Goal: Navigation & Orientation: Find specific page/section

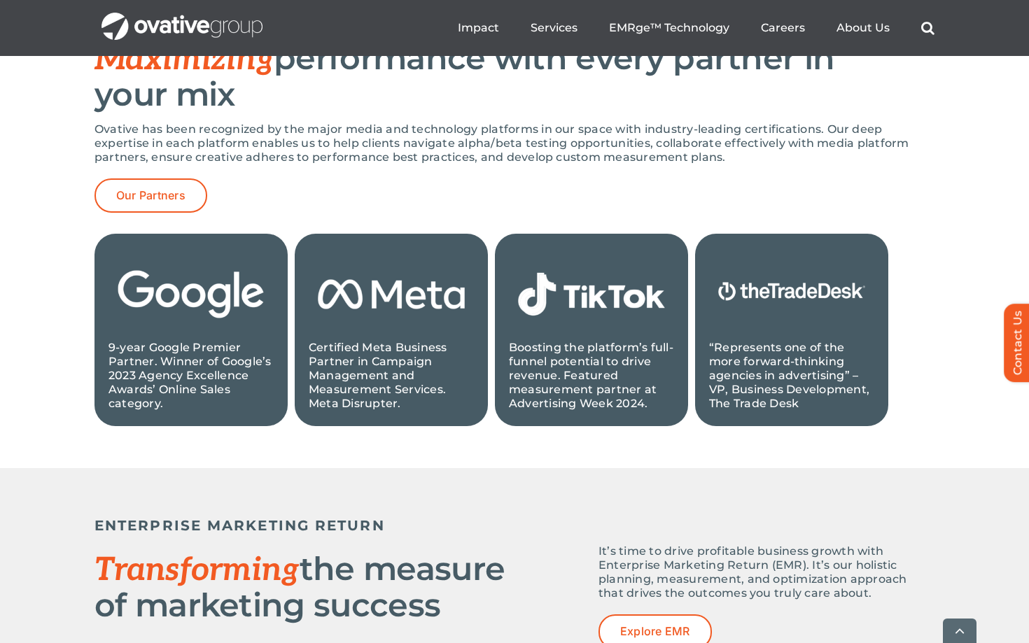
scroll to position [1429, 0]
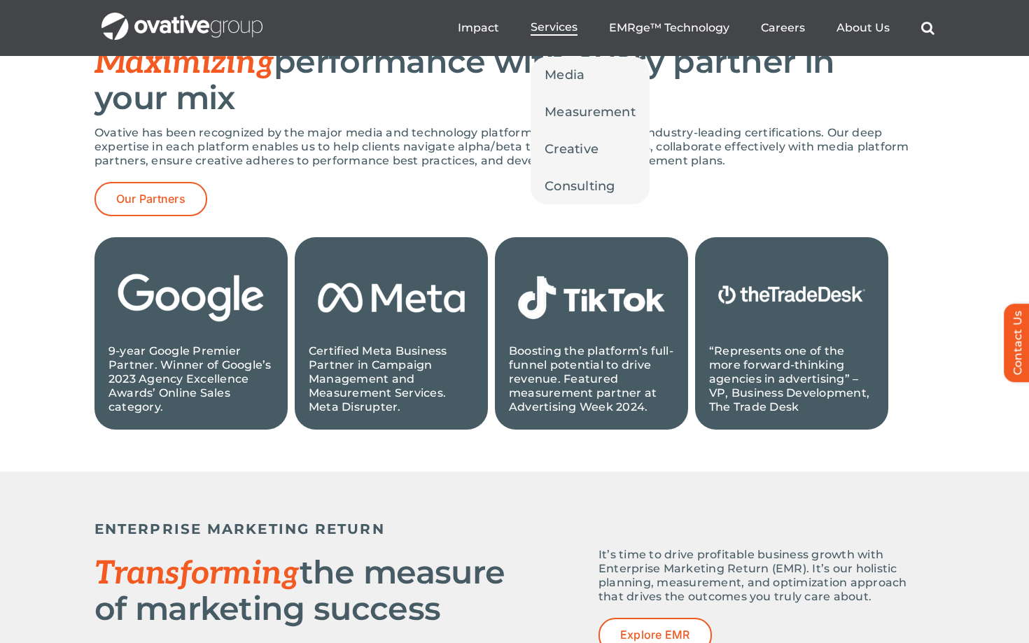
click at [558, 24] on span "Services" at bounding box center [553, 27] width 47 height 14
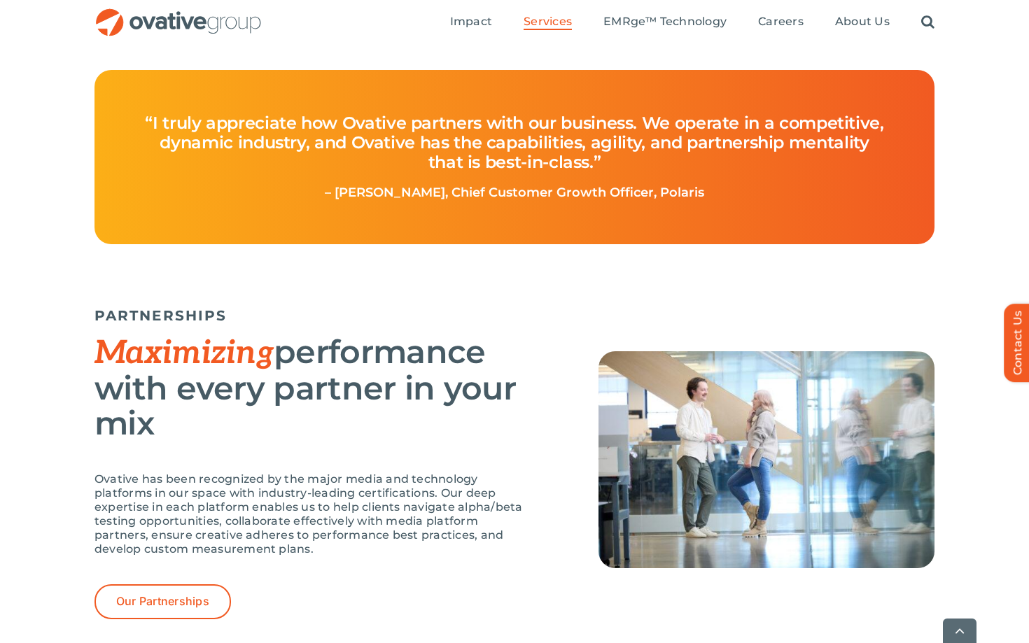
scroll to position [2663, 0]
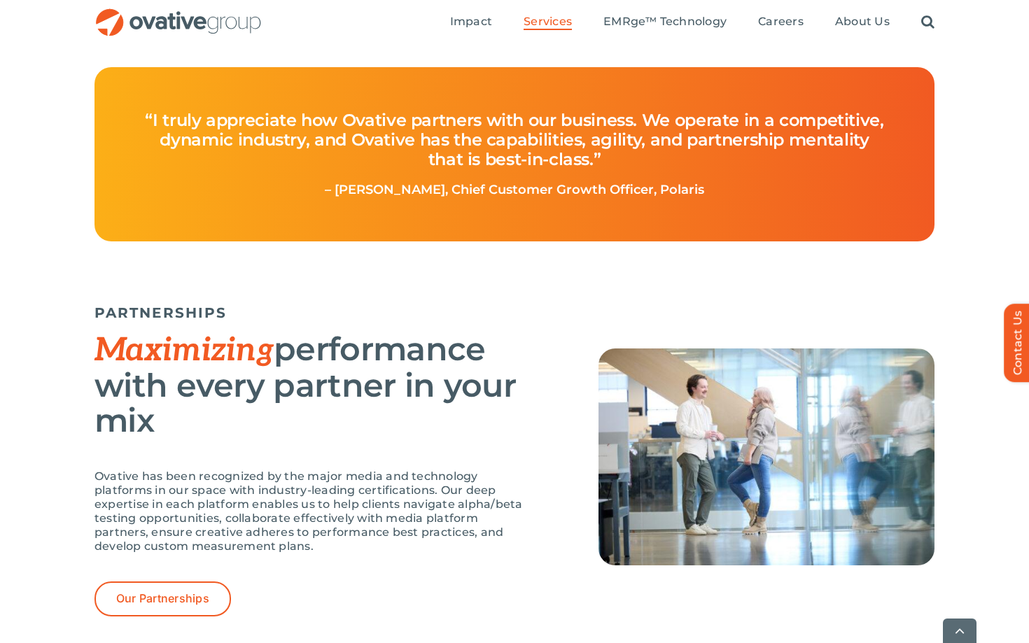
click at [192, 17] on img "OG_Full_horizontal_RGB" at bounding box center [178, 22] width 168 height 29
